Goal: Task Accomplishment & Management: Manage account settings

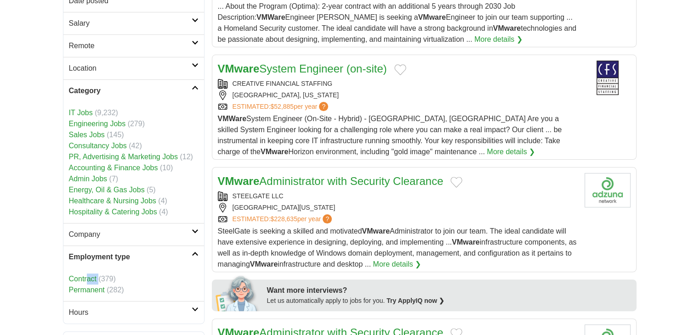
drag, startPoint x: 97, startPoint y: 278, endPoint x: 86, endPoint y: 278, distance: 11.5
click at [86, 278] on li "Contract (379)" at bounding box center [134, 279] width 130 height 11
click at [86, 278] on link "Contract" at bounding box center [83, 279] width 28 height 8
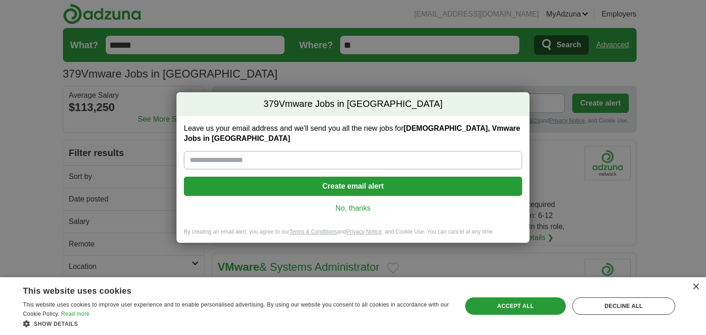
paste input "**********"
type input "**********"
click at [360, 177] on button "Create email alert" at bounding box center [353, 186] width 338 height 19
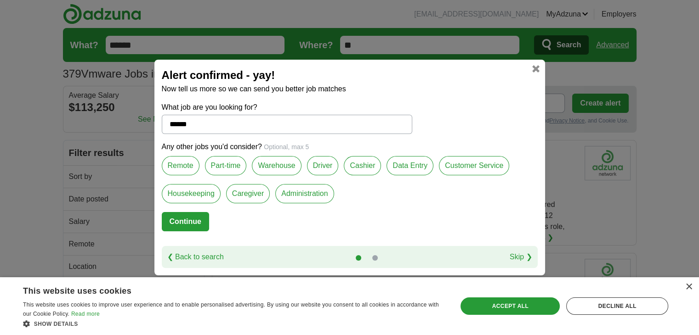
scroll to position [46, 0]
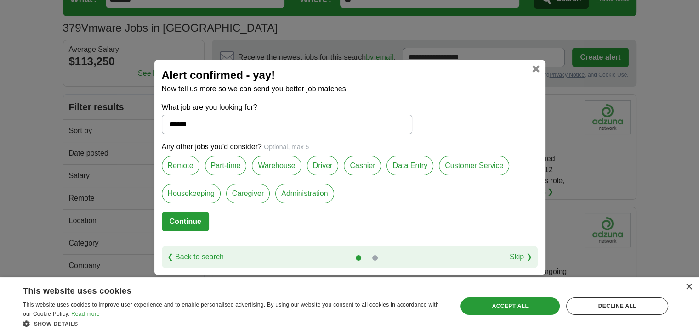
click at [200, 221] on button "Continue" at bounding box center [185, 221] width 47 height 19
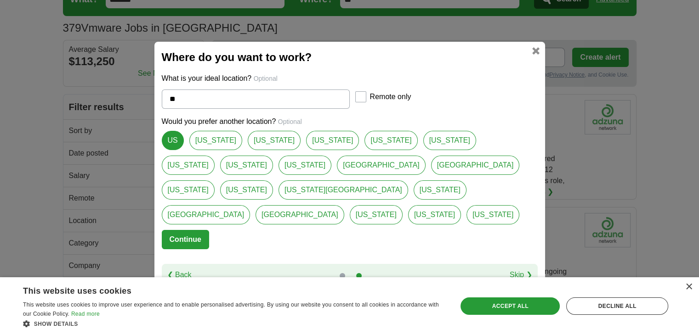
click at [205, 230] on button "Continue" at bounding box center [185, 239] width 47 height 19
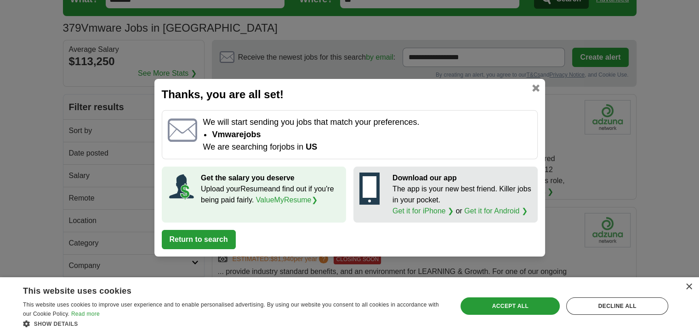
click at [692, 284] on div "× This website uses cookies This website uses cookies to improve user experienc…" at bounding box center [349, 307] width 699 height 58
click at [690, 286] on div "×" at bounding box center [688, 287] width 7 height 7
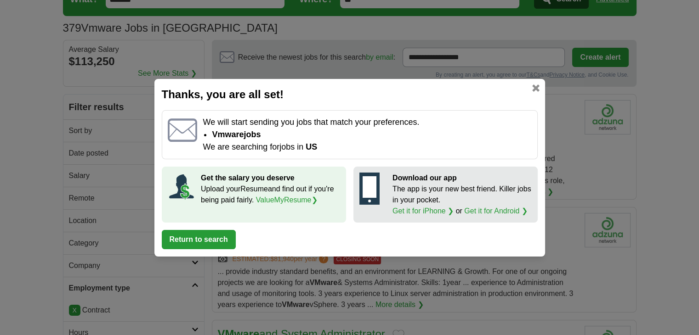
click at [537, 92] on div "Thanks, you are all set! We will start sending you jobs that match your prefere…" at bounding box center [349, 168] width 391 height 178
click at [535, 89] on link at bounding box center [535, 88] width 7 height 7
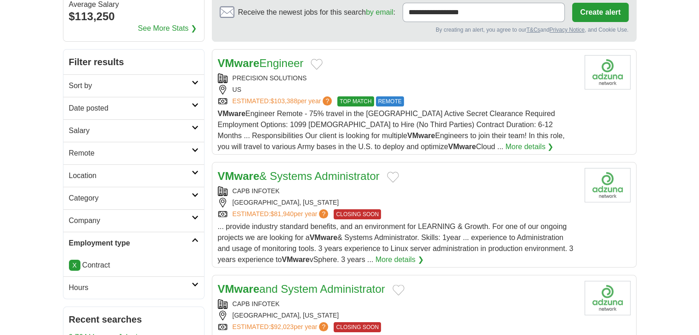
scroll to position [92, 0]
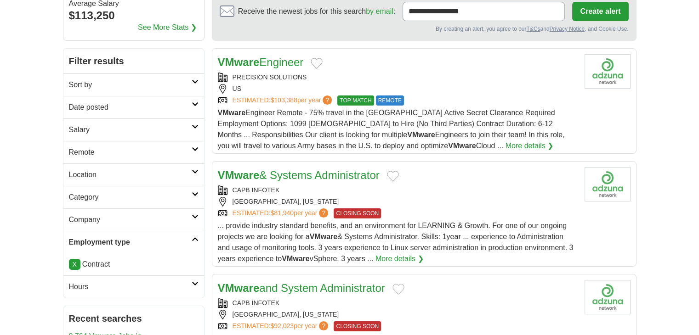
click at [192, 194] on icon at bounding box center [195, 194] width 7 height 5
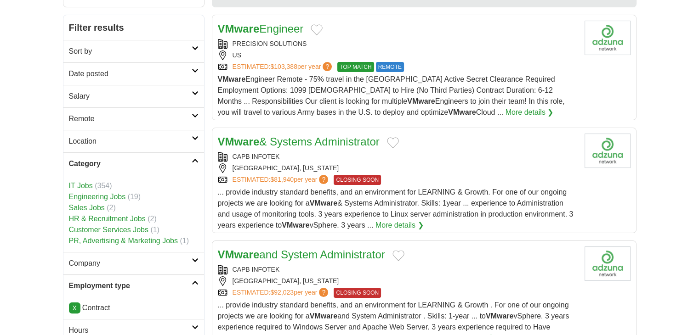
scroll to position [0, 0]
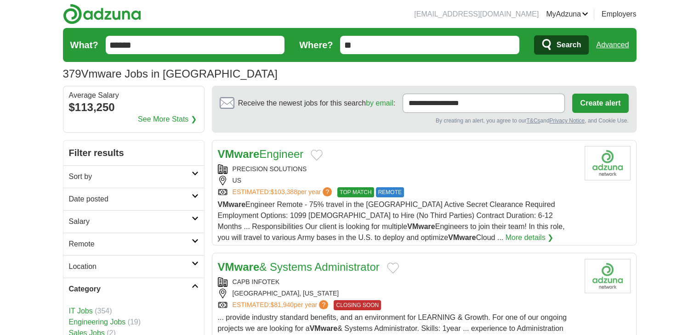
click at [193, 195] on icon at bounding box center [195, 196] width 7 height 5
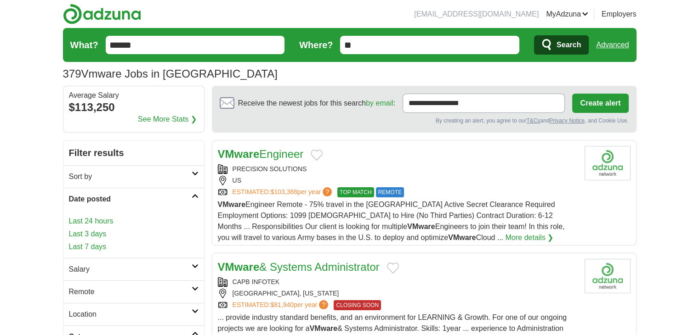
click at [105, 224] on link "Last 24 hours" at bounding box center [134, 221] width 130 height 11
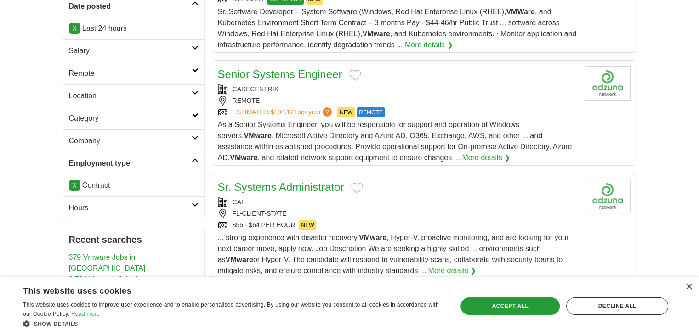
scroll to position [194, 0]
click at [692, 286] on div "× This website uses cookies This website uses cookies to improve user experienc…" at bounding box center [349, 307] width 699 height 58
click at [685, 289] on div "×" at bounding box center [688, 287] width 7 height 7
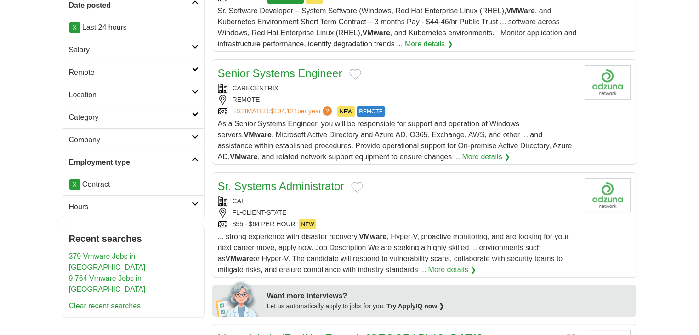
click at [325, 186] on link "Sr. Systems Administrator" at bounding box center [281, 186] width 126 height 12
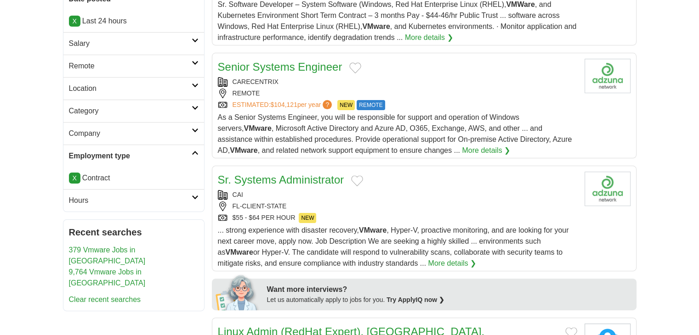
scroll to position [200, 0]
click at [318, 178] on link "Sr. Systems Administrator" at bounding box center [281, 180] width 126 height 12
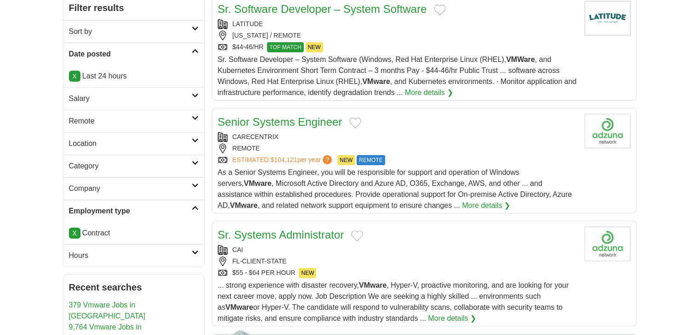
scroll to position [145, 0]
click at [304, 122] on link "Senior Systems Engineer" at bounding box center [280, 122] width 125 height 12
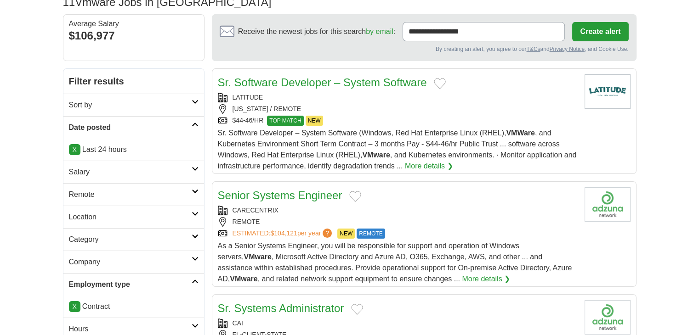
scroll to position [72, 0]
click at [283, 80] on link "Sr. Software Developer – System Software" at bounding box center [322, 82] width 209 height 12
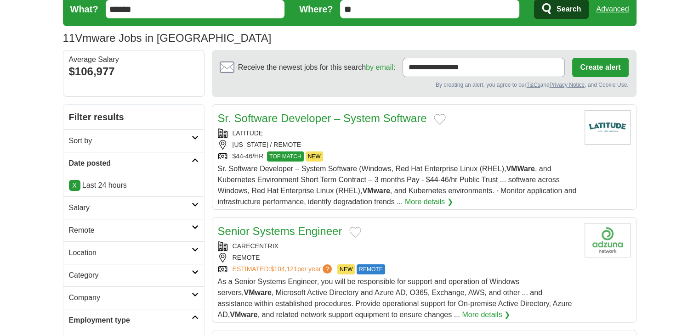
scroll to position [0, 0]
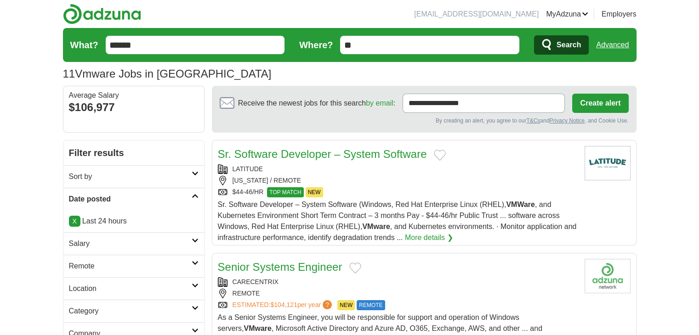
click at [549, 48] on icon "submit" at bounding box center [546, 44] width 9 height 11
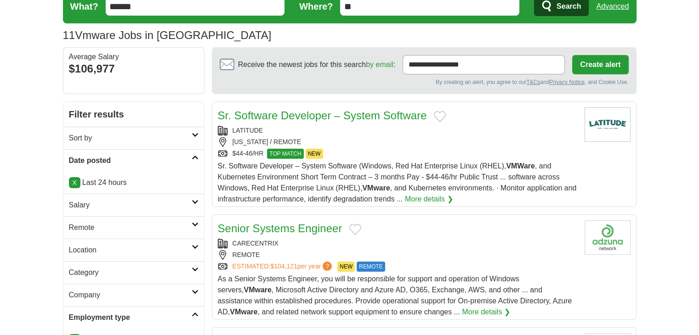
scroll to position [92, 0]
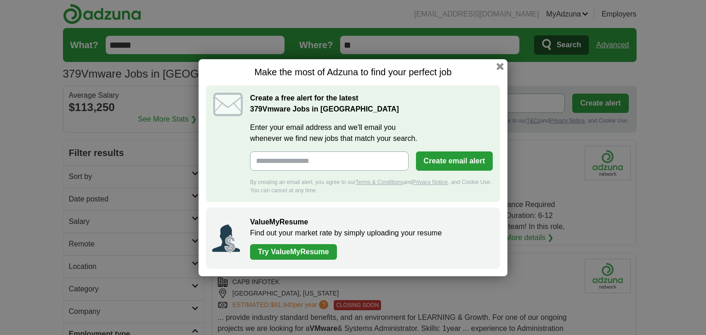
click at [495, 65] on div "Make the most of Adzuna to find your perfect job Create a free alert for the la…" at bounding box center [352, 167] width 309 height 217
click at [502, 66] on button "button" at bounding box center [500, 66] width 10 height 10
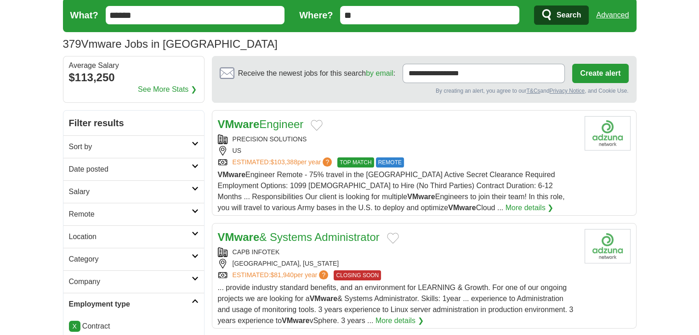
scroll to position [46, 0]
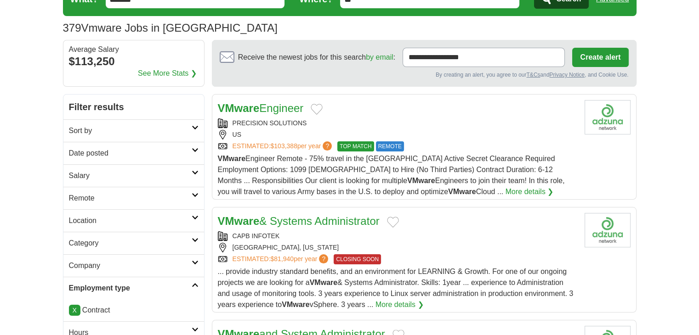
click at [184, 158] on link "Date posted" at bounding box center [133, 153] width 141 height 23
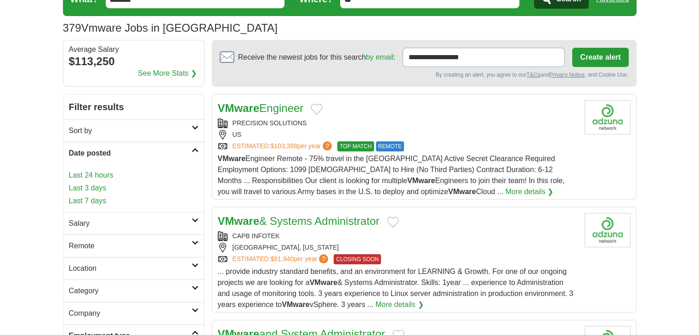
click at [87, 177] on link "Last 24 hours" at bounding box center [134, 175] width 130 height 11
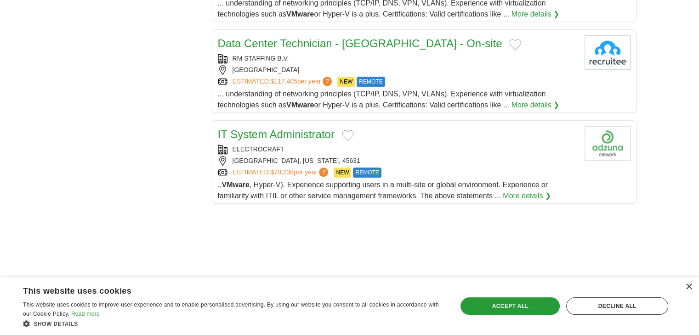
scroll to position [1057, 0]
